Goal: Task Accomplishment & Management: Manage account settings

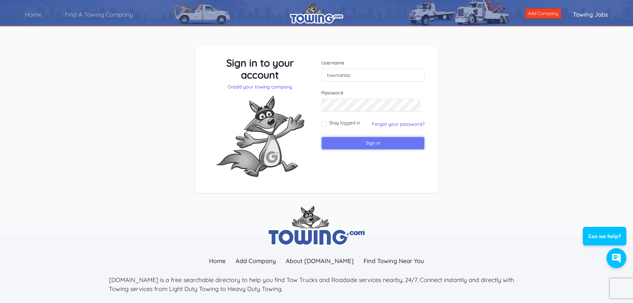
click at [345, 144] on input "Sign in" at bounding box center [372, 143] width 103 height 13
click at [388, 125] on link "Forgot your password?" at bounding box center [398, 124] width 53 height 6
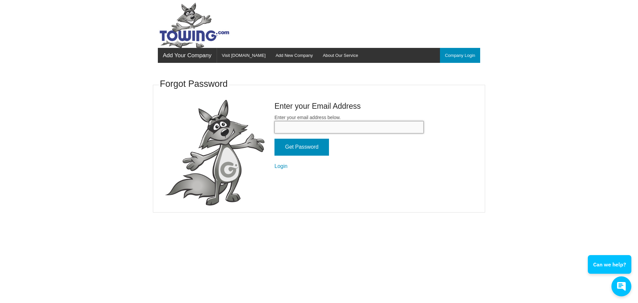
click at [297, 127] on input "Enter your email address below." at bounding box center [348, 127] width 149 height 12
type input "towmaniac@aol.com"
click at [306, 145] on input "Get Password" at bounding box center [301, 146] width 54 height 17
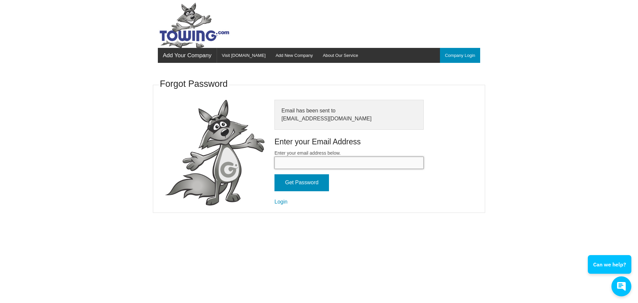
click at [296, 165] on input "Enter your email address below." at bounding box center [348, 162] width 149 height 12
type input "towmaniac"
click at [382, 218] on div "Forgot Password Email has been sent to towmaniac@aol.com Enter your Email Addre…" at bounding box center [319, 145] width 332 height 148
click at [307, 164] on input "towmaniac" at bounding box center [348, 162] width 149 height 12
click at [401, 184] on form "Enter your email address below. towmaniac Get Password Login" at bounding box center [348, 177] width 149 height 56
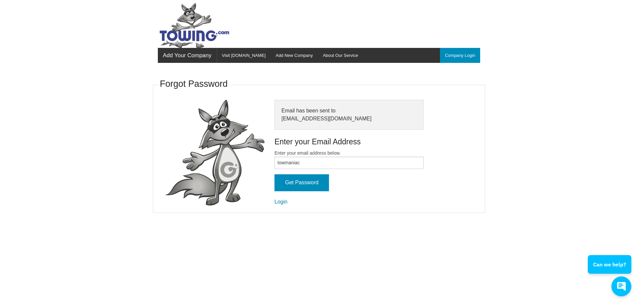
click at [279, 199] on link "Login" at bounding box center [280, 202] width 13 height 6
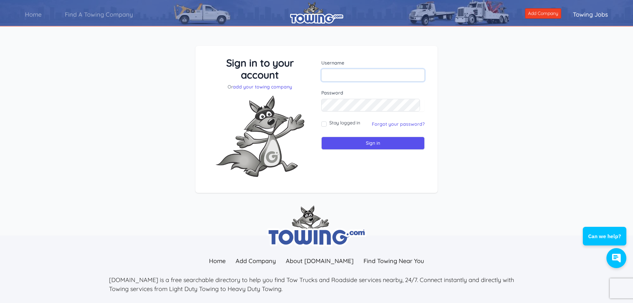
click at [344, 72] on input "text" at bounding box center [372, 75] width 103 height 13
type input "towmaniac"
click at [358, 144] on input "Sign in" at bounding box center [372, 143] width 103 height 13
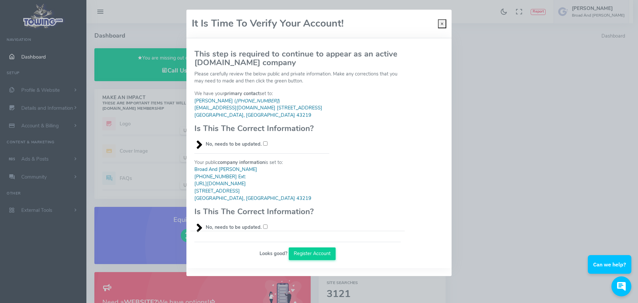
click at [239, 108] on blockquote "[PERSON_NAME] ( [PHONE_NUMBER] ) [EMAIL_ADDRESS][DOMAIN_NAME] [STREET_ADDRESS]" at bounding box center [261, 108] width 135 height 22
click at [238, 109] on blockquote "[PERSON_NAME] ( [PHONE_NUMBER] ) [EMAIL_ADDRESS][DOMAIN_NAME] [STREET_ADDRESS]" at bounding box center [261, 108] width 135 height 22
click at [242, 177] on blockquote "Broad And [PERSON_NAME] [PHONE_NUMBER] Ext: [URL][DOMAIN_NAME] [STREET_ADDRESS]…" at bounding box center [261, 184] width 135 height 36
click at [264, 143] on input "No, needs to be updated." at bounding box center [265, 143] width 4 height 4
checkbox input "true"
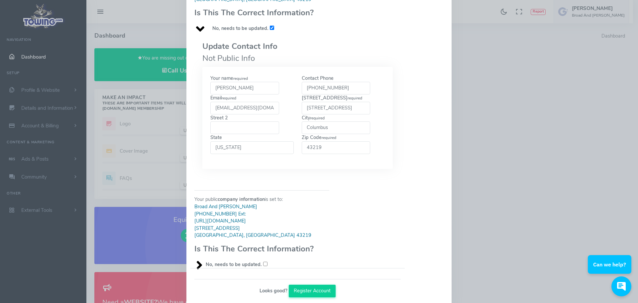
scroll to position [133, 0]
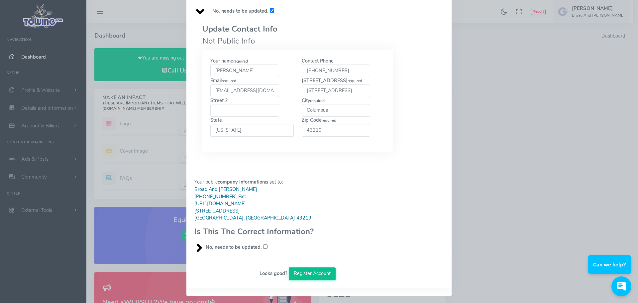
click at [307, 272] on button "Register Account" at bounding box center [312, 273] width 47 height 13
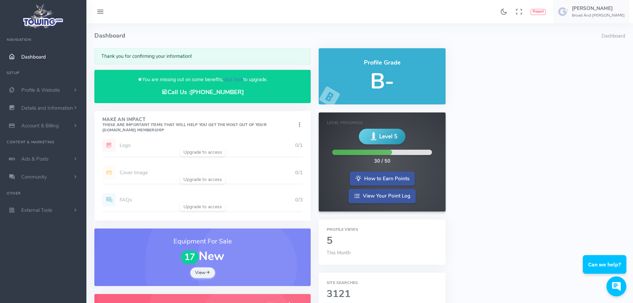
click at [235, 80] on link "click here" at bounding box center [233, 79] width 20 height 7
click at [235, 77] on link "click here" at bounding box center [233, 79] width 20 height 7
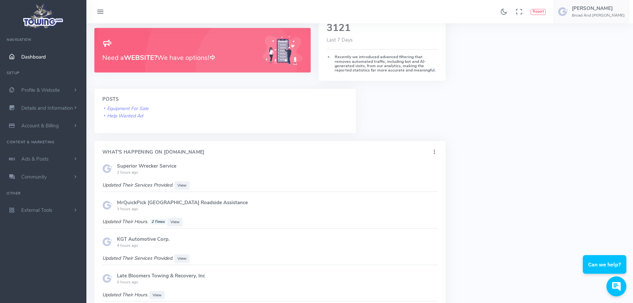
scroll to position [287, 0]
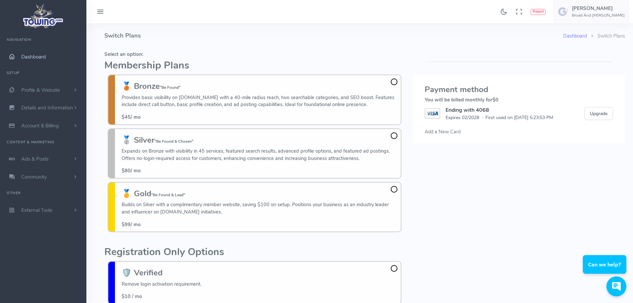
click at [38, 56] on span "Dashboard" at bounding box center [33, 56] width 25 height 7
